Goal: Book appointment/travel/reservation

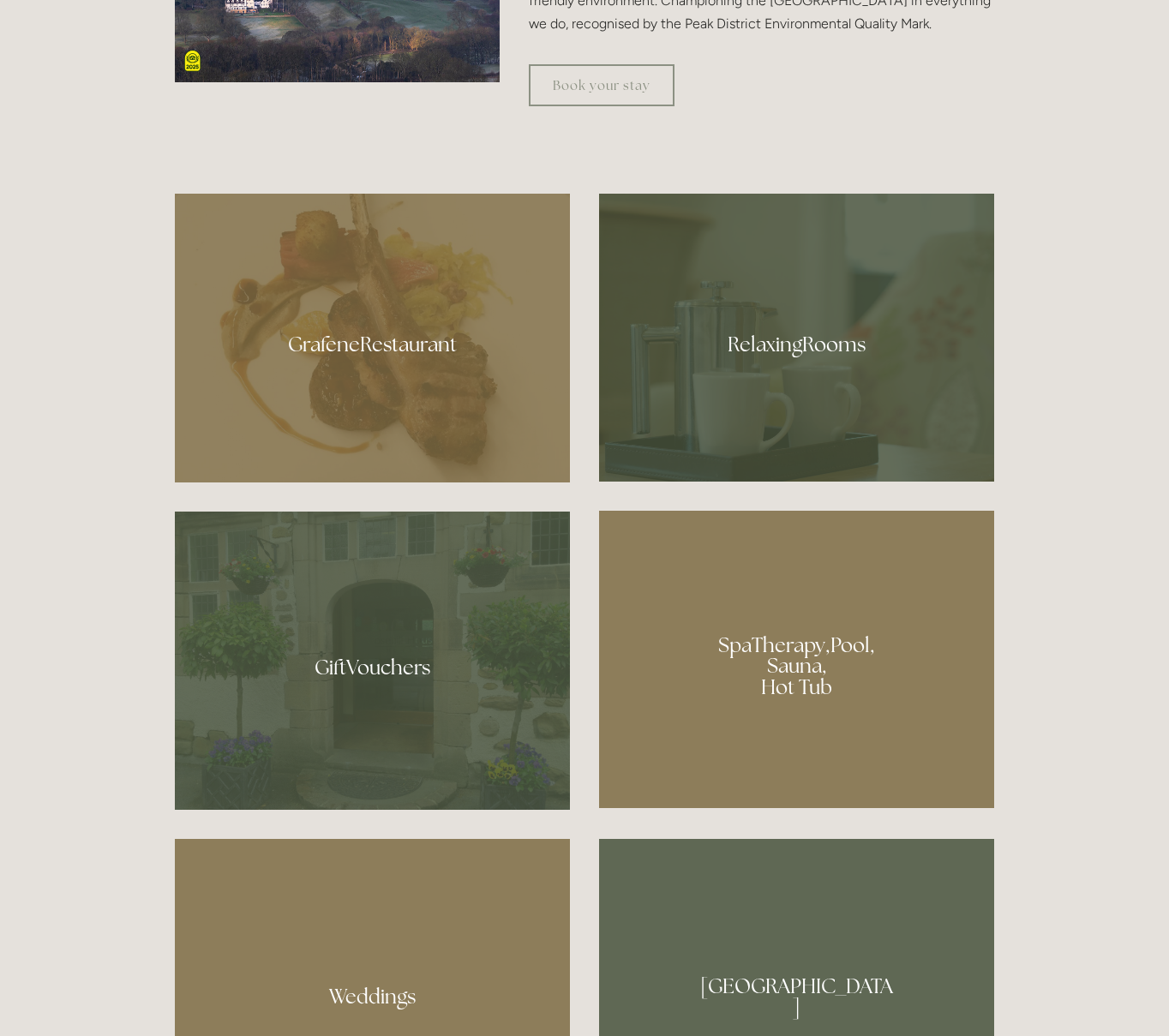
scroll to position [1213, 0]
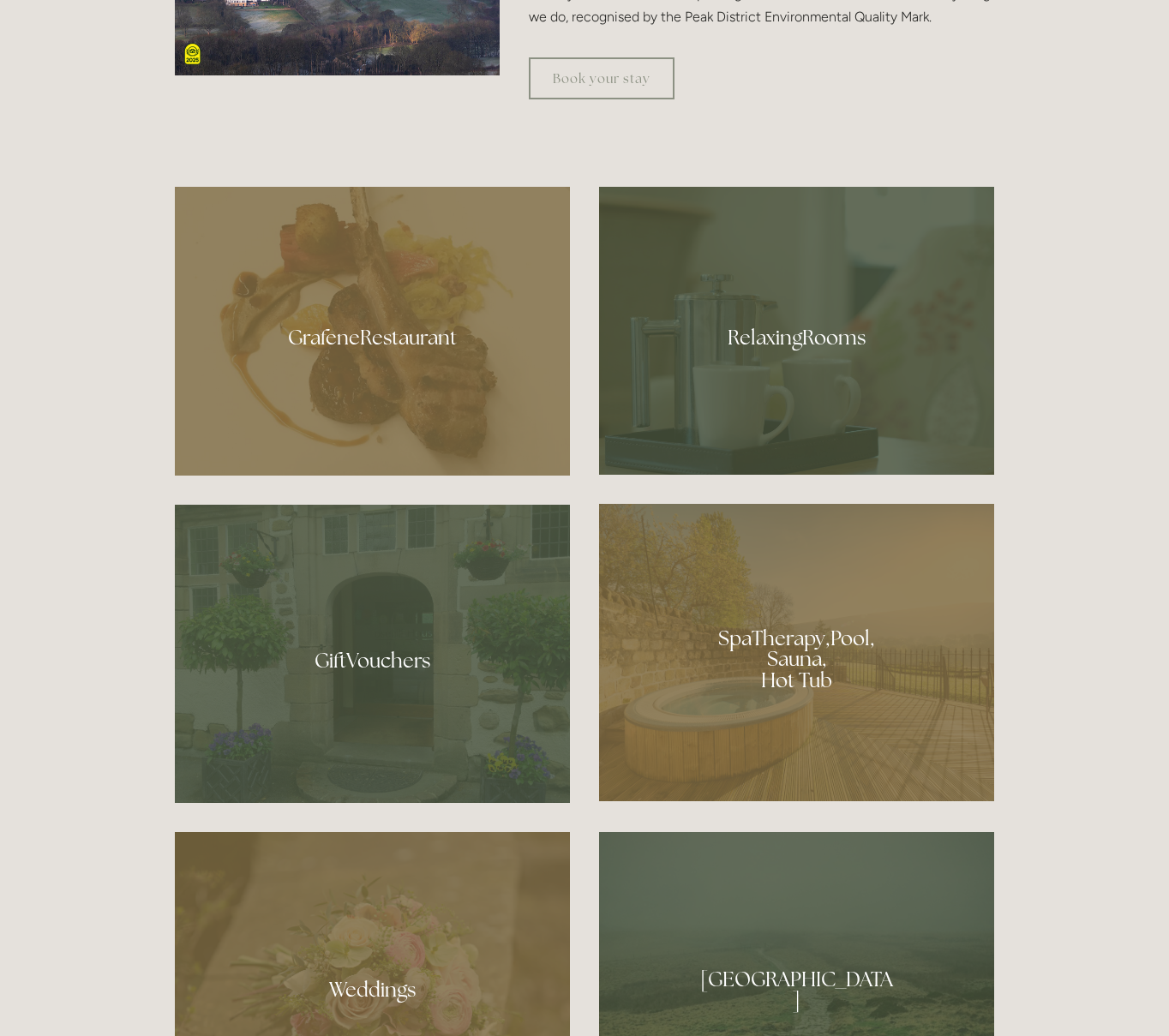
click at [735, 674] on div at bounding box center [797, 653] width 395 height 297
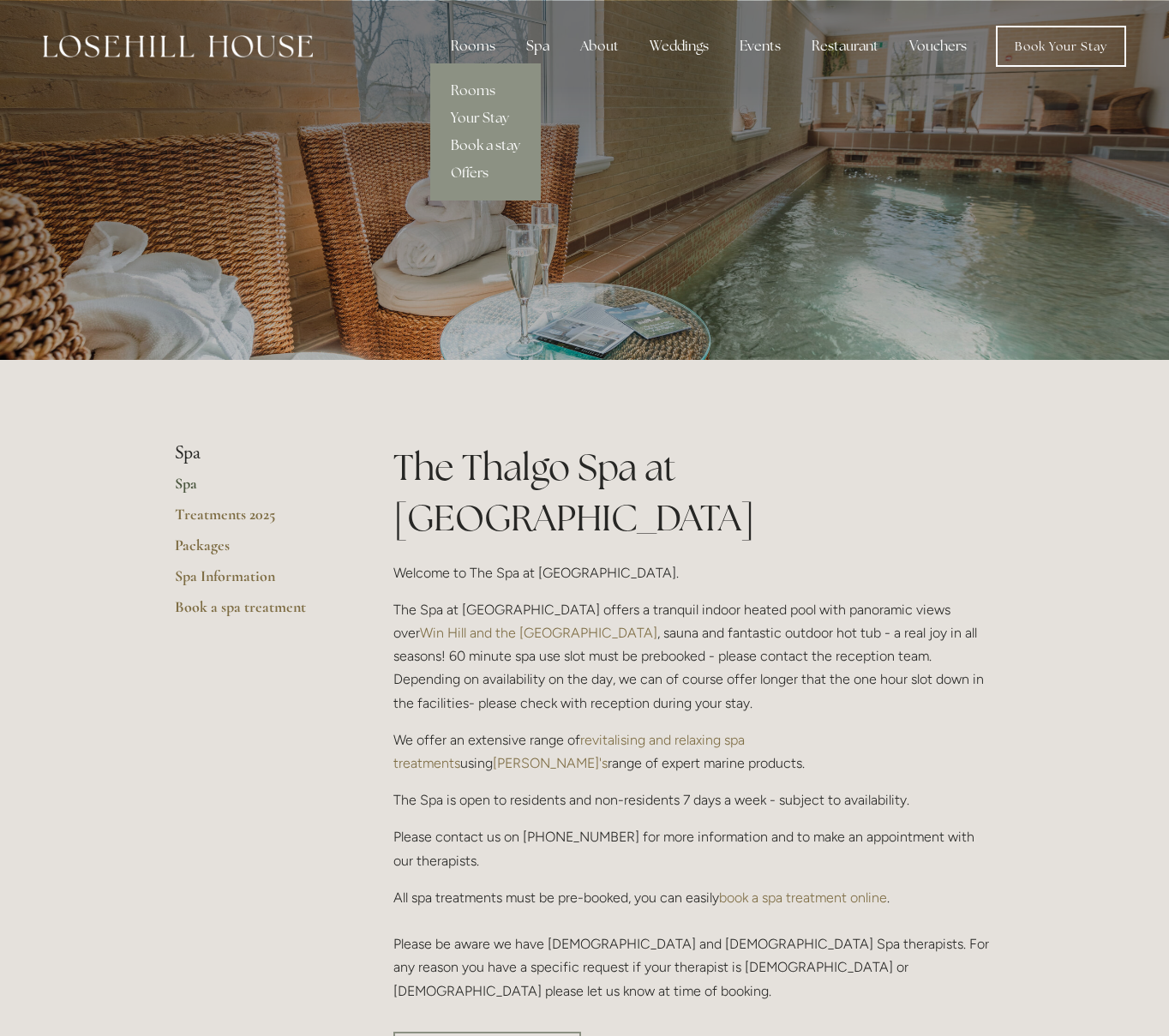
click at [467, 147] on link "Book a stay" at bounding box center [485, 146] width 111 height 27
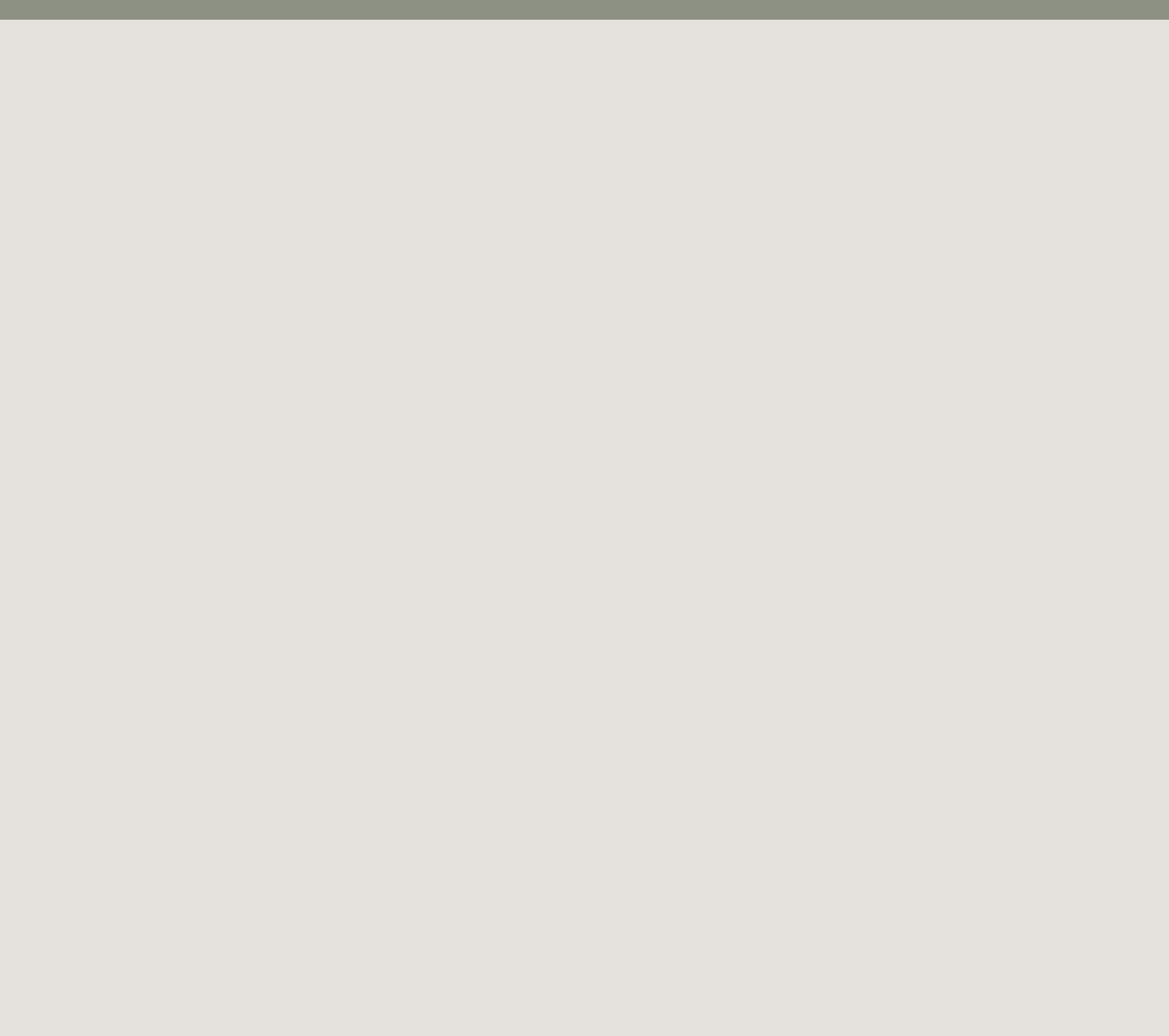
scroll to position [94, 0]
